Goal: Task Accomplishment & Management: Complete application form

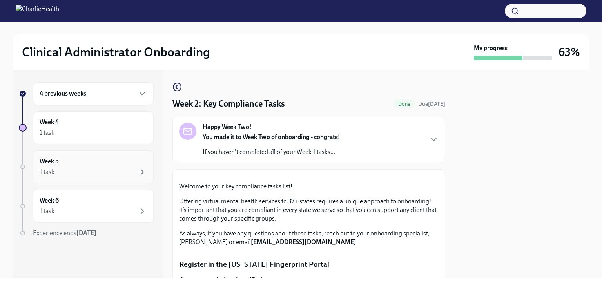
click at [76, 164] on div "Week 5 1 task" at bounding box center [93, 167] width 107 height 20
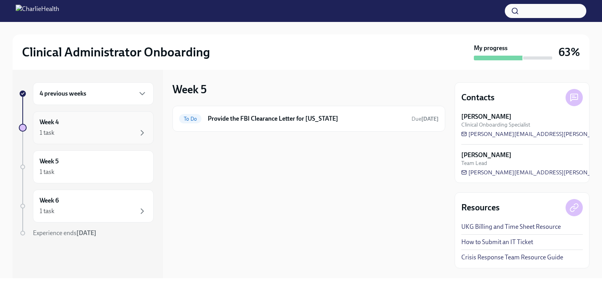
click at [83, 132] on div "1 task" at bounding box center [93, 132] width 107 height 9
click at [232, 123] on h6 "Provide the FBI Clearance Letter for [US_STATE]" at bounding box center [306, 118] width 197 height 9
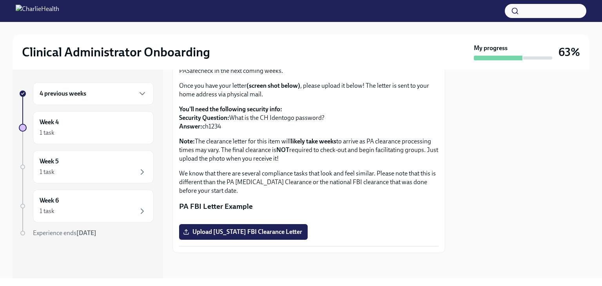
scroll to position [149, 0]
click at [155, 248] on div "4 previous weeks Week 4 1 task Week 5 1 task Week 6 1 task Experience ends [DAT…" at bounding box center [88, 174] width 150 height 208
click at [227, 232] on span "Upload [US_STATE] FBI Clearance Letter" at bounding box center [242, 232] width 117 height 8
click at [0, 0] on input "Upload [US_STATE] FBI Clearance Letter" at bounding box center [0, 0] width 0 height 0
click at [220, 236] on label "P6fFNjvZ9U7SGiEeSmCdbg2.pdf" at bounding box center [233, 232] width 109 height 16
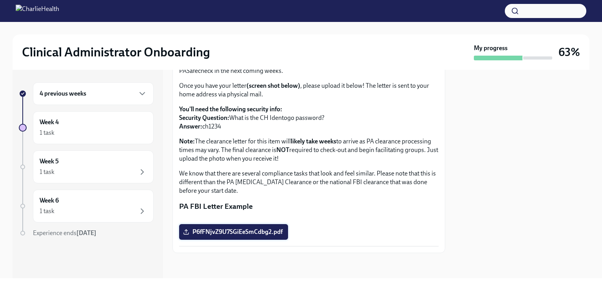
click at [0, 0] on input "P6fFNjvZ9U7SGiEeSmCdbg2.pdf" at bounding box center [0, 0] width 0 height 0
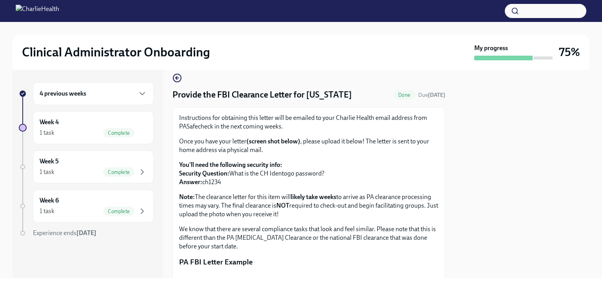
scroll to position [0, 0]
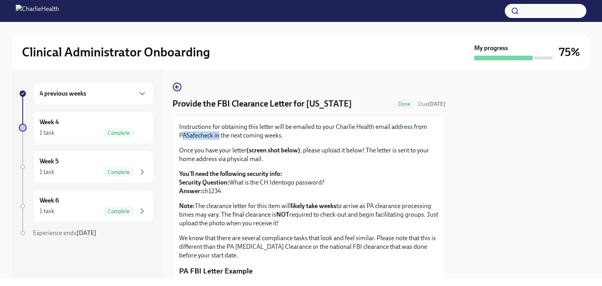
drag, startPoint x: 181, startPoint y: 134, endPoint x: 218, endPoint y: 134, distance: 37.6
click at [218, 134] on p "Instructions for obtaining this letter will be emailed to your Charlie Health e…" at bounding box center [308, 131] width 259 height 17
click at [222, 138] on p "Instructions for obtaining this letter will be emailed to your Charlie Health e…" at bounding box center [308, 131] width 259 height 17
drag, startPoint x: 213, startPoint y: 136, endPoint x: 183, endPoint y: 137, distance: 29.4
click at [175, 137] on div "Instructions for obtaining this letter will be emailed to your Charlie Health e…" at bounding box center [308, 217] width 273 height 202
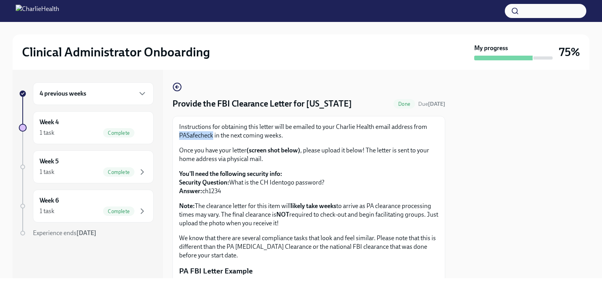
copy p "PASafecheck"
click at [77, 101] on div "4 previous weeks" at bounding box center [93, 93] width 121 height 23
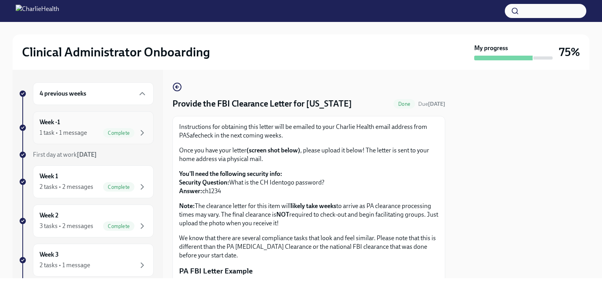
click at [78, 118] on div "Week -1 1 task • 1 message Complete" at bounding box center [93, 128] width 107 height 20
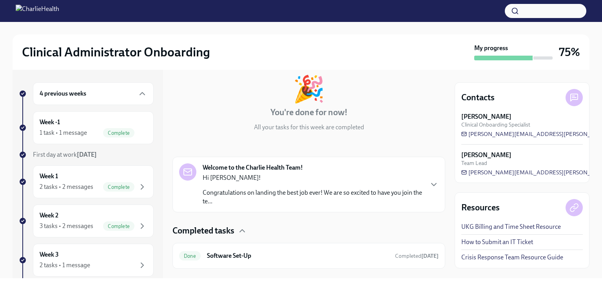
scroll to position [58, 0]
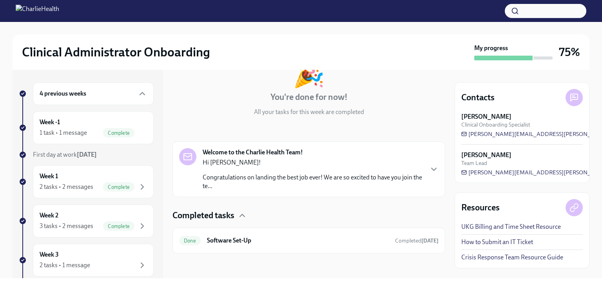
click at [213, 179] on p "Congratulations on landing the best job ever! We are so excited to have you joi…" at bounding box center [312, 181] width 220 height 17
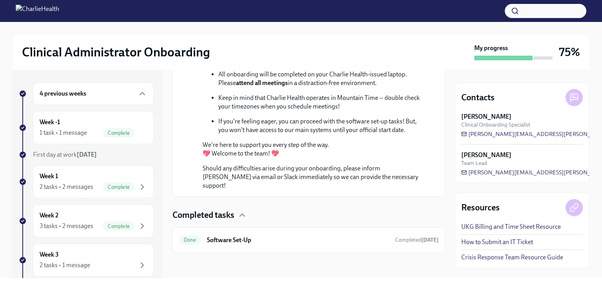
scroll to position [369, 0]
click at [85, 179] on div "Week 1 2 tasks • 2 messages Complete" at bounding box center [93, 182] width 107 height 20
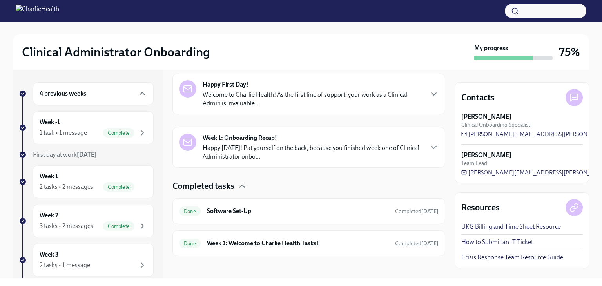
scroll to position [128, 0]
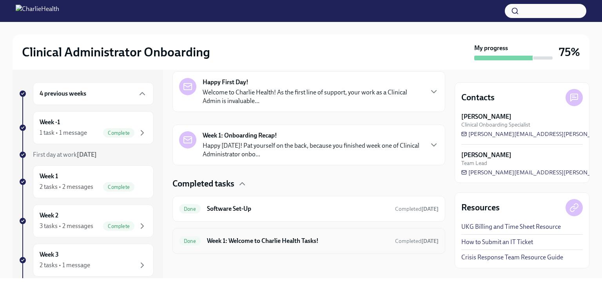
click at [254, 240] on h6 "Week 1: Welcome to Charlie Health Tasks!" at bounding box center [298, 241] width 182 height 9
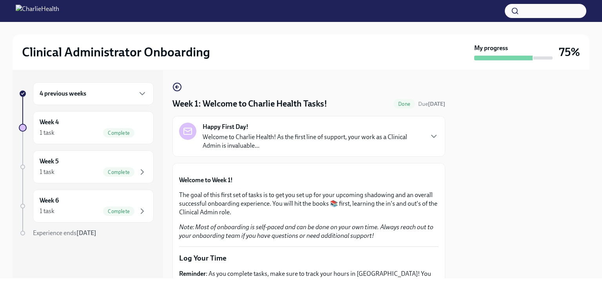
click at [294, 132] on div "Happy First Day! Welcome to Charlie Health! As the first line of support, your …" at bounding box center [312, 136] width 220 height 27
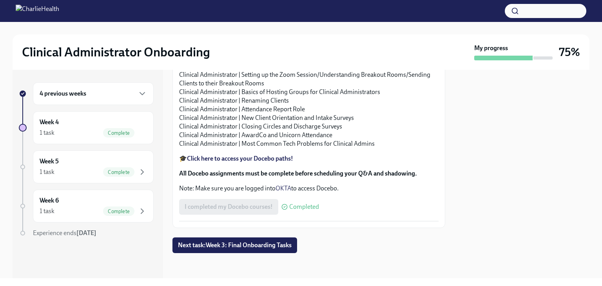
scroll to position [1215, 0]
click at [98, 99] on div "4 previous weeks" at bounding box center [93, 93] width 121 height 23
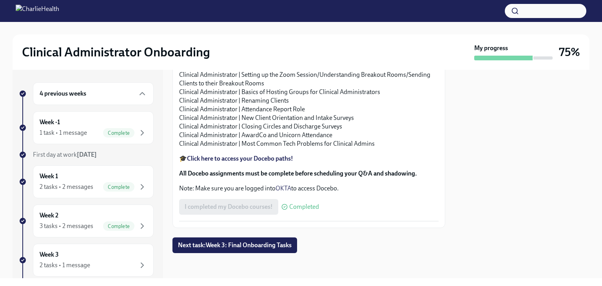
click at [83, 239] on div "4 previous weeks Week -1 1 task • 1 message Complete First day at work [DATE] W…" at bounding box center [86, 261] width 135 height 358
click at [86, 226] on div "3 tasks • 2 messages" at bounding box center [67, 226] width 54 height 9
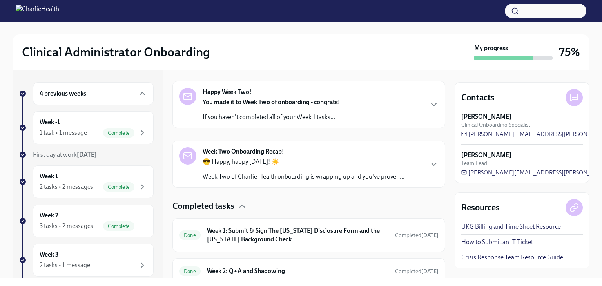
scroll to position [180, 0]
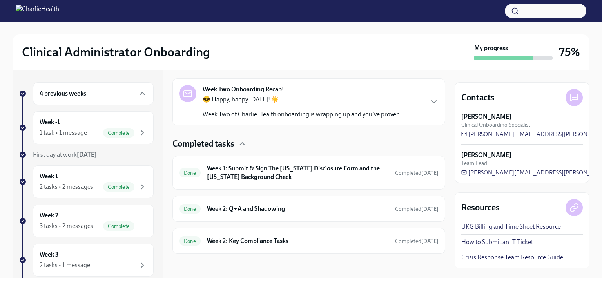
click at [262, 152] on div "Completed tasks Done Week 1: Submit & Sign The [US_STATE] Disclosure Form and t…" at bounding box center [308, 196] width 273 height 116
click at [268, 170] on h6 "Week 1: Submit & Sign The [US_STATE] Disclosure Form and the [US_STATE] Backgro…" at bounding box center [298, 172] width 182 height 17
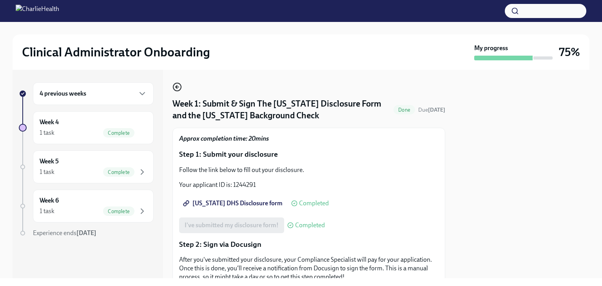
click at [180, 85] on circle "button" at bounding box center [177, 87] width 8 height 8
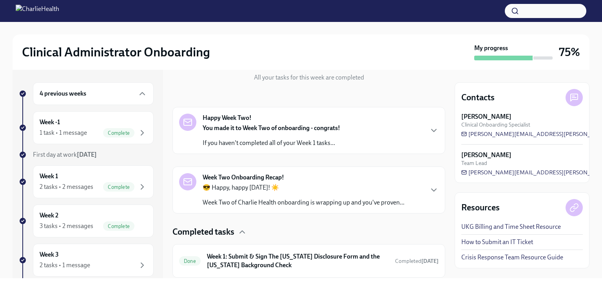
scroll to position [117, 0]
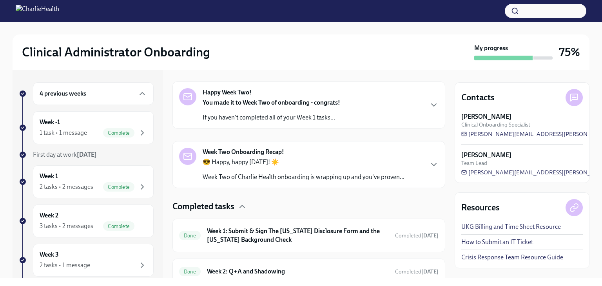
click at [240, 163] on p "😎 Happy, happy [DATE]! ☀️" at bounding box center [303, 162] width 202 height 9
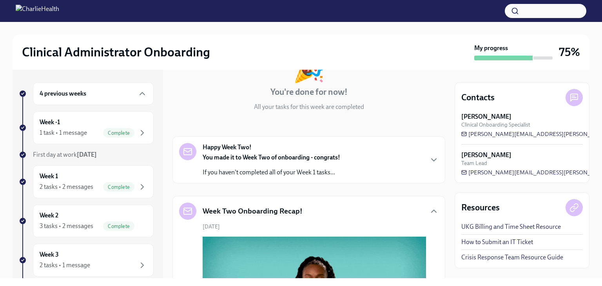
scroll to position [0, 0]
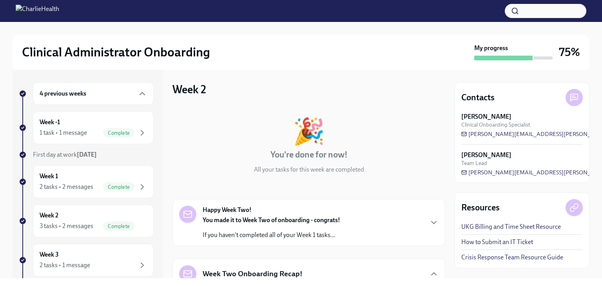
click at [284, 225] on div "You made it to Week Two of onboarding - congrats! If you haven't completed all …" at bounding box center [270, 227] width 137 height 23
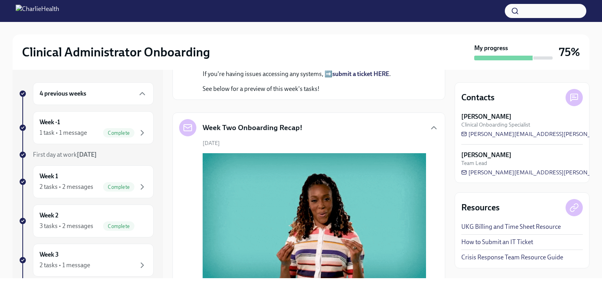
scroll to position [196, 0]
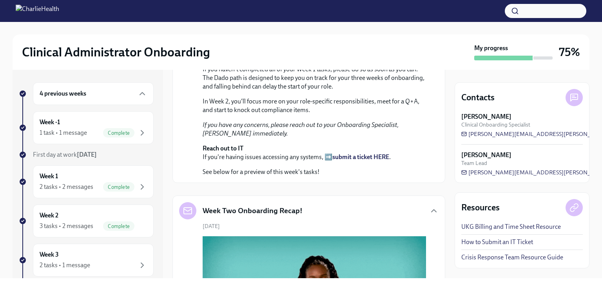
click at [294, 7] on button "button" at bounding box center [544, 11] width 81 height 14
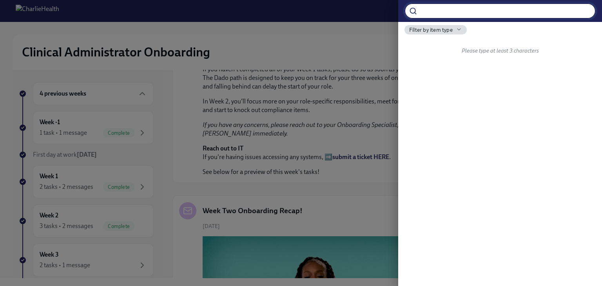
click at [294, 24] on div at bounding box center [301, 143] width 602 height 286
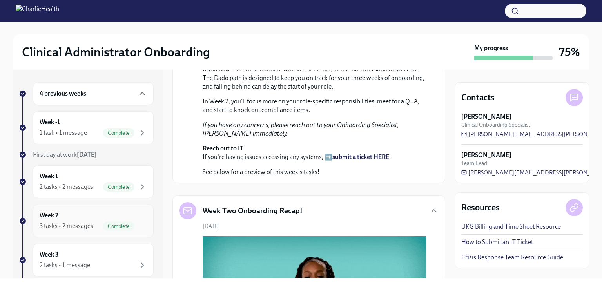
click at [91, 237] on div "Week 2 3 tasks • 2 messages Complete" at bounding box center [93, 220] width 121 height 33
click at [102, 215] on div "Week 2 3 tasks • 2 messages Complete" at bounding box center [93, 221] width 107 height 20
click at [103, 223] on span "Complete" at bounding box center [118, 226] width 31 height 6
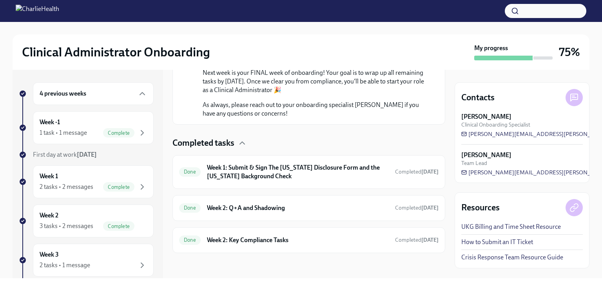
scroll to position [748, 0]
click at [270, 211] on h6 "Week 2: Q+A and Shadowing" at bounding box center [298, 208] width 182 height 9
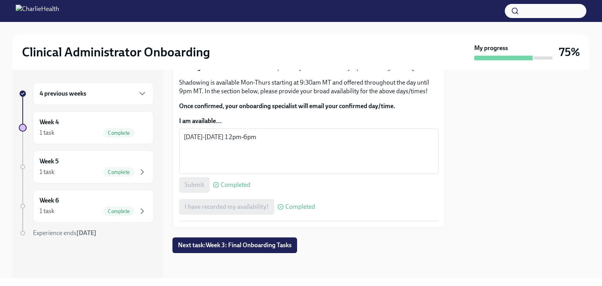
scroll to position [522, 0]
click at [93, 129] on div "1 task Complete" at bounding box center [93, 132] width 107 height 9
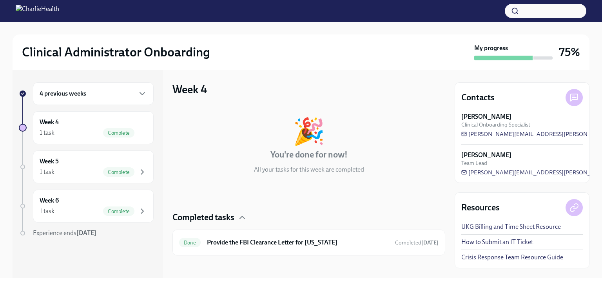
scroll to position [2, 0]
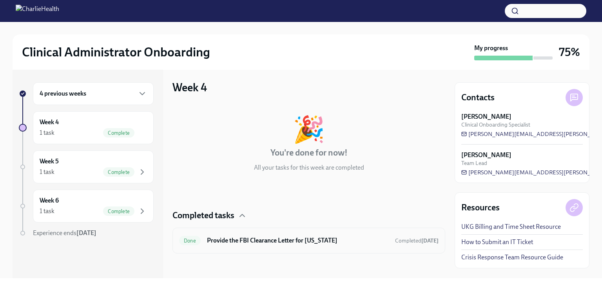
click at [234, 242] on h6 "Provide the FBI Clearance Letter for [US_STATE]" at bounding box center [298, 240] width 182 height 9
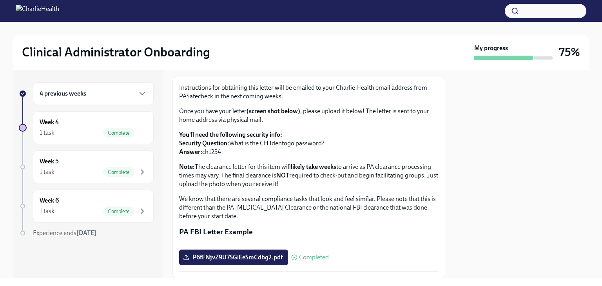
scroll to position [149, 0]
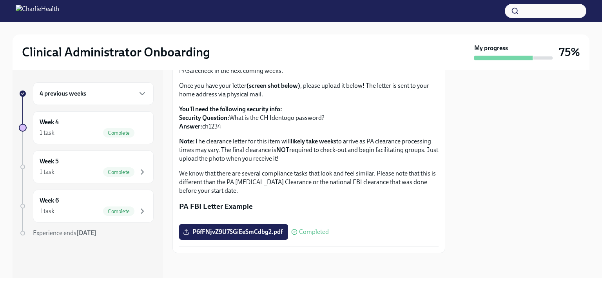
drag, startPoint x: 261, startPoint y: 231, endPoint x: 271, endPoint y: 240, distance: 13.1
click at [271, 240] on div "P6fFNjvZ9U7SGiEeSmCdbg2.pdf Completed" at bounding box center [254, 232] width 150 height 16
click at [294, 226] on div "P6fFNjvZ9U7SGiEeSmCdbg2.pdf Completed" at bounding box center [254, 232] width 150 height 16
click at [252, 233] on span "P6fFNjvZ9U7SGiEeSmCdbg2.pdf" at bounding box center [233, 232] width 98 height 8
click at [0, 0] on input "P6fFNjvZ9U7SGiEeSmCdbg2.pdf" at bounding box center [0, 0] width 0 height 0
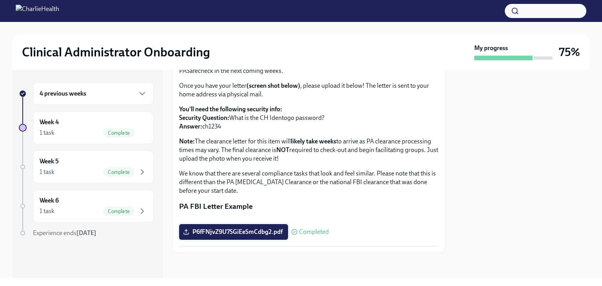
drag, startPoint x: 258, startPoint y: 240, endPoint x: 257, endPoint y: 235, distance: 4.8
drag, startPoint x: 257, startPoint y: 235, endPoint x: 240, endPoint y: 265, distance: 34.5
click at [236, 270] on div at bounding box center [308, 265] width 273 height 25
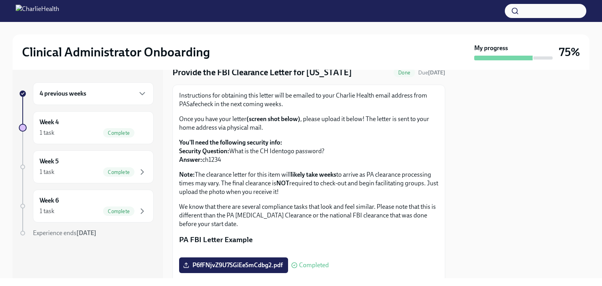
scroll to position [0, 0]
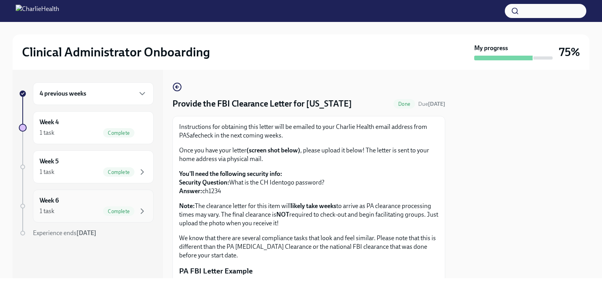
click at [79, 202] on div "Week 6 1 task Complete" at bounding box center [93, 206] width 107 height 20
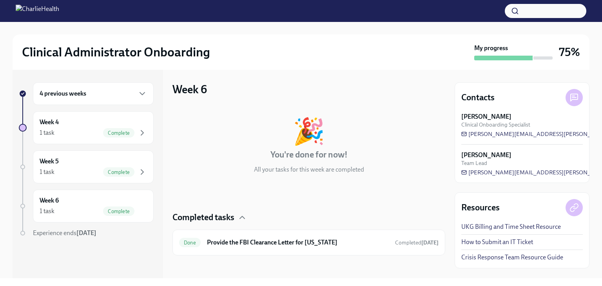
scroll to position [2, 0]
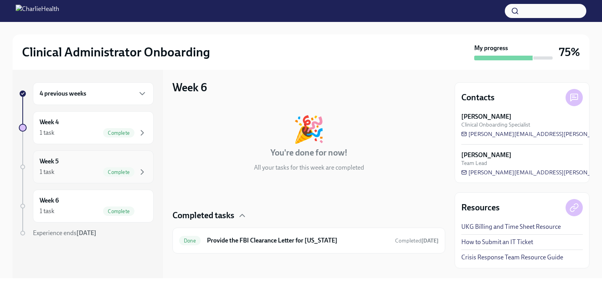
click at [85, 167] on div "1 task Complete" at bounding box center [93, 171] width 107 height 9
click at [92, 174] on div "1 task Complete" at bounding box center [93, 171] width 107 height 9
click at [69, 160] on div "Week 5 1 task Complete" at bounding box center [93, 167] width 107 height 20
click at [92, 197] on div "Week 6 1 task Complete" at bounding box center [93, 206] width 107 height 20
click at [117, 181] on div "Week 5 1 task Complete" at bounding box center [93, 166] width 121 height 33
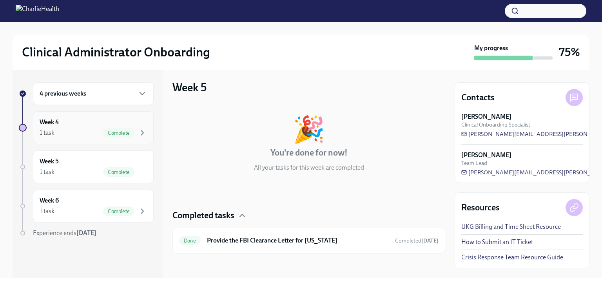
click at [119, 136] on div "Complete" at bounding box center [118, 132] width 31 height 9
click at [119, 130] on span "Complete" at bounding box center [118, 133] width 31 height 6
click at [113, 93] on div "4 previous weeks" at bounding box center [93, 93] width 107 height 9
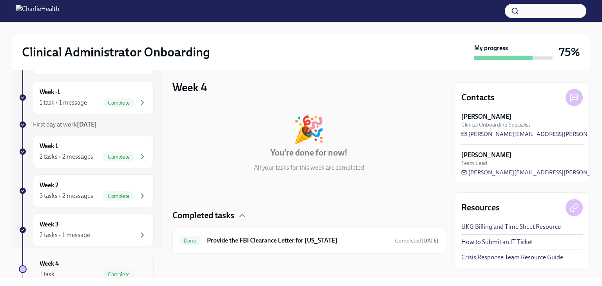
scroll to position [78, 0]
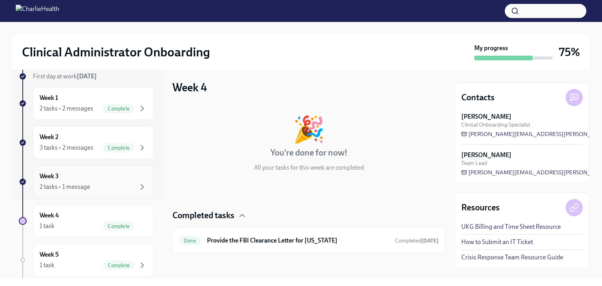
click at [92, 186] on div "2 tasks • 1 message" at bounding box center [93, 186] width 107 height 9
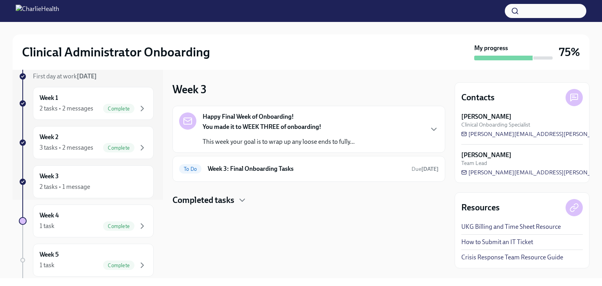
click at [220, 134] on div "You made it to WEEK THREE of onboarding! This week your goal is to wrap up any …" at bounding box center [278, 134] width 152 height 23
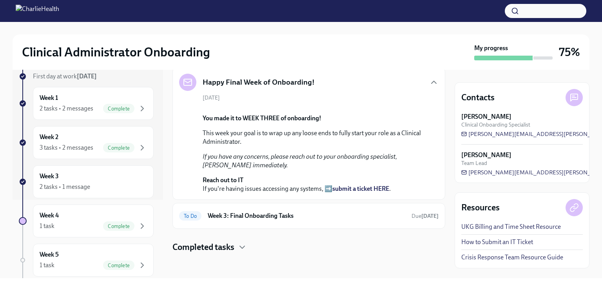
scroll to position [146, 0]
click at [219, 210] on div "To Do Week 3: Final Onboarding Tasks Due [DATE]" at bounding box center [308, 216] width 259 height 13
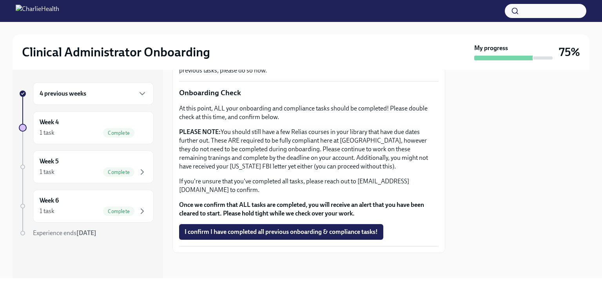
scroll to position [235, 0]
